Goal: Information Seeking & Learning: Learn about a topic

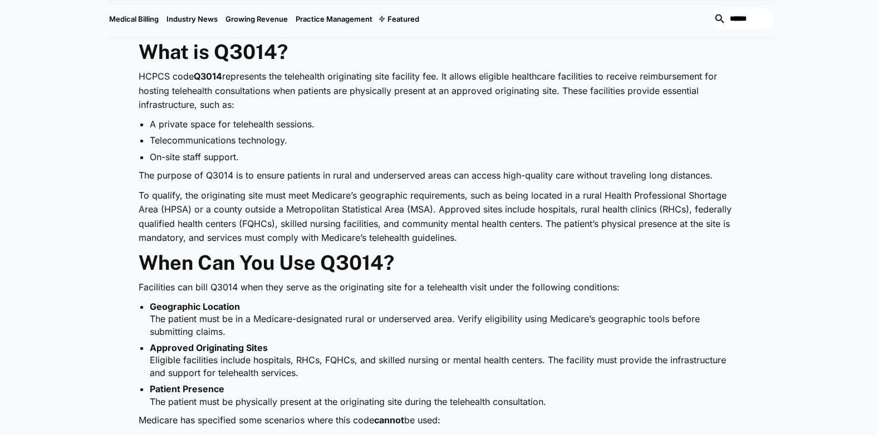
scroll to position [668, 0]
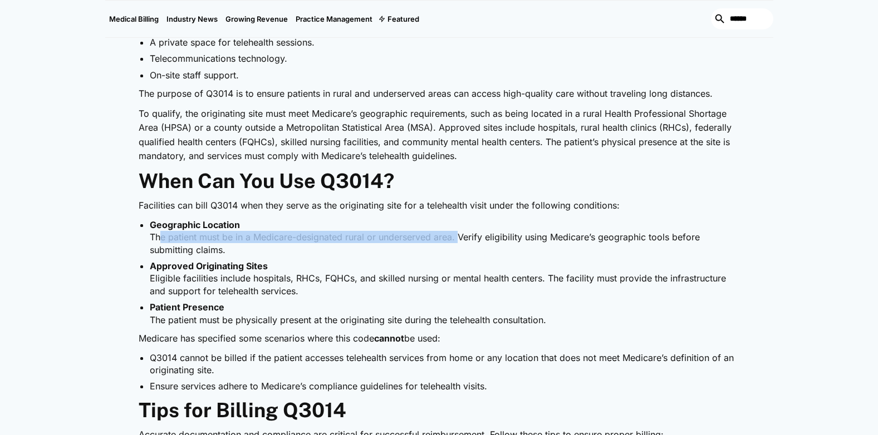
drag, startPoint x: 192, startPoint y: 242, endPoint x: 458, endPoint y: 240, distance: 266.1
click at [458, 240] on li "Geographic Location The patient must be in a Medicare-designated rural or under…" at bounding box center [445, 237] width 590 height 37
drag, startPoint x: 458, startPoint y: 240, endPoint x: 471, endPoint y: 234, distance: 14.5
click at [459, 238] on li "Geographic Location The patient must be in a Medicare-designated rural or under…" at bounding box center [445, 237] width 590 height 37
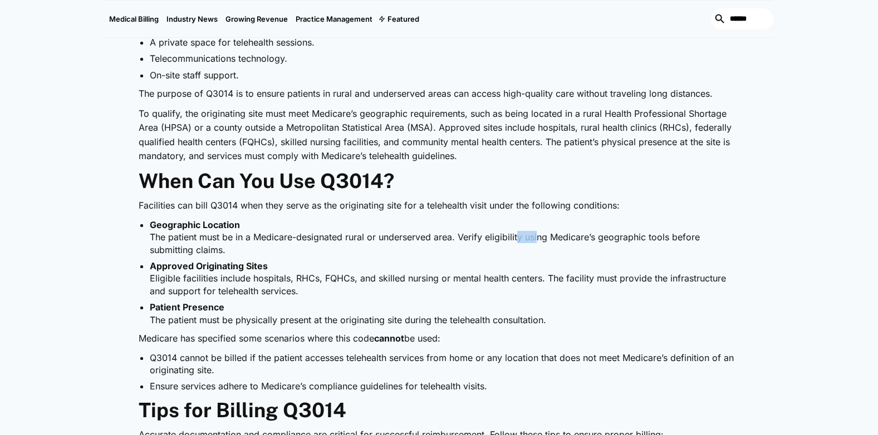
click at [538, 240] on li "Geographic Location The patient must be in a Medicare-designated rural or under…" at bounding box center [445, 237] width 590 height 37
drag, startPoint x: 538, startPoint y: 240, endPoint x: 286, endPoint y: 257, distance: 253.3
click at [329, 254] on li "Geographic Location The patient must be in a Medicare-designated rural or under…" at bounding box center [445, 237] width 590 height 37
drag, startPoint x: 154, startPoint y: 269, endPoint x: 244, endPoint y: 265, distance: 90.3
click at [244, 265] on strong "Approved Originating Sites" at bounding box center [209, 266] width 118 height 11
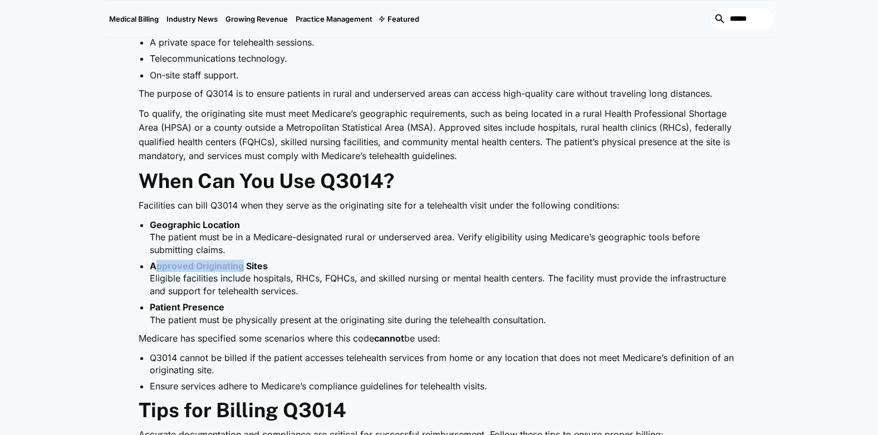
click at [244, 265] on strong "Approved Originating Sites" at bounding box center [209, 266] width 118 height 11
drag, startPoint x: 198, startPoint y: 281, endPoint x: 214, endPoint y: 279, distance: 16.2
click at [214, 279] on ul "Geographic Location The patient must be in a Medicare-designated rural or under…" at bounding box center [439, 272] width 601 height 107
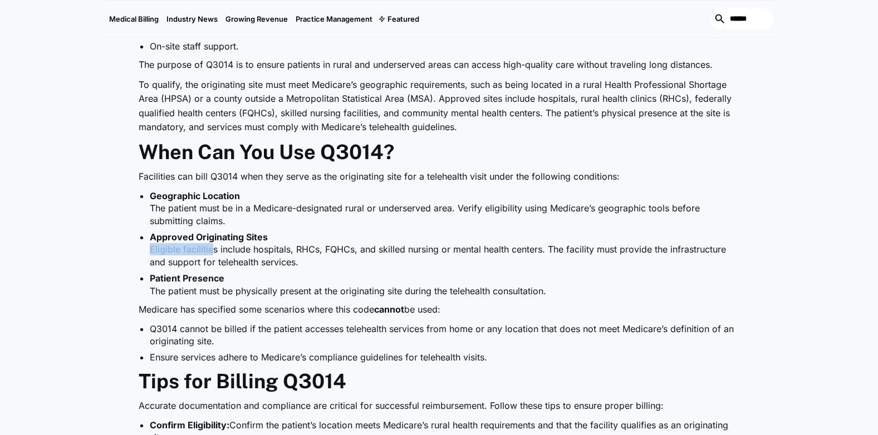
scroll to position [724, 0]
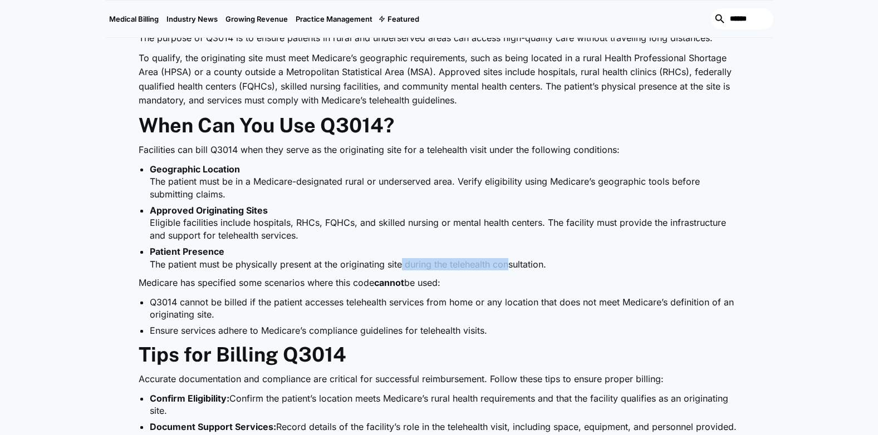
drag, startPoint x: 405, startPoint y: 266, endPoint x: 510, endPoint y: 262, distance: 105.8
click at [510, 262] on li "Patient Presence The patient must be physically present at the originating site…" at bounding box center [445, 257] width 590 height 25
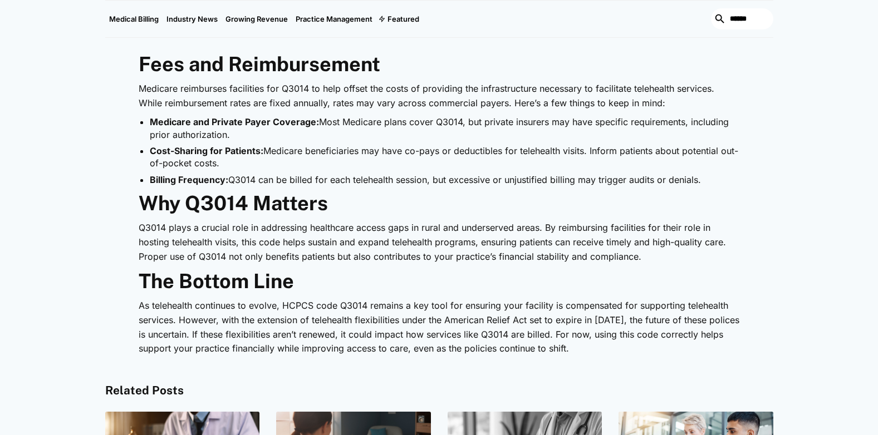
scroll to position [1280, 0]
